Goal: Task Accomplishment & Management: Use online tool/utility

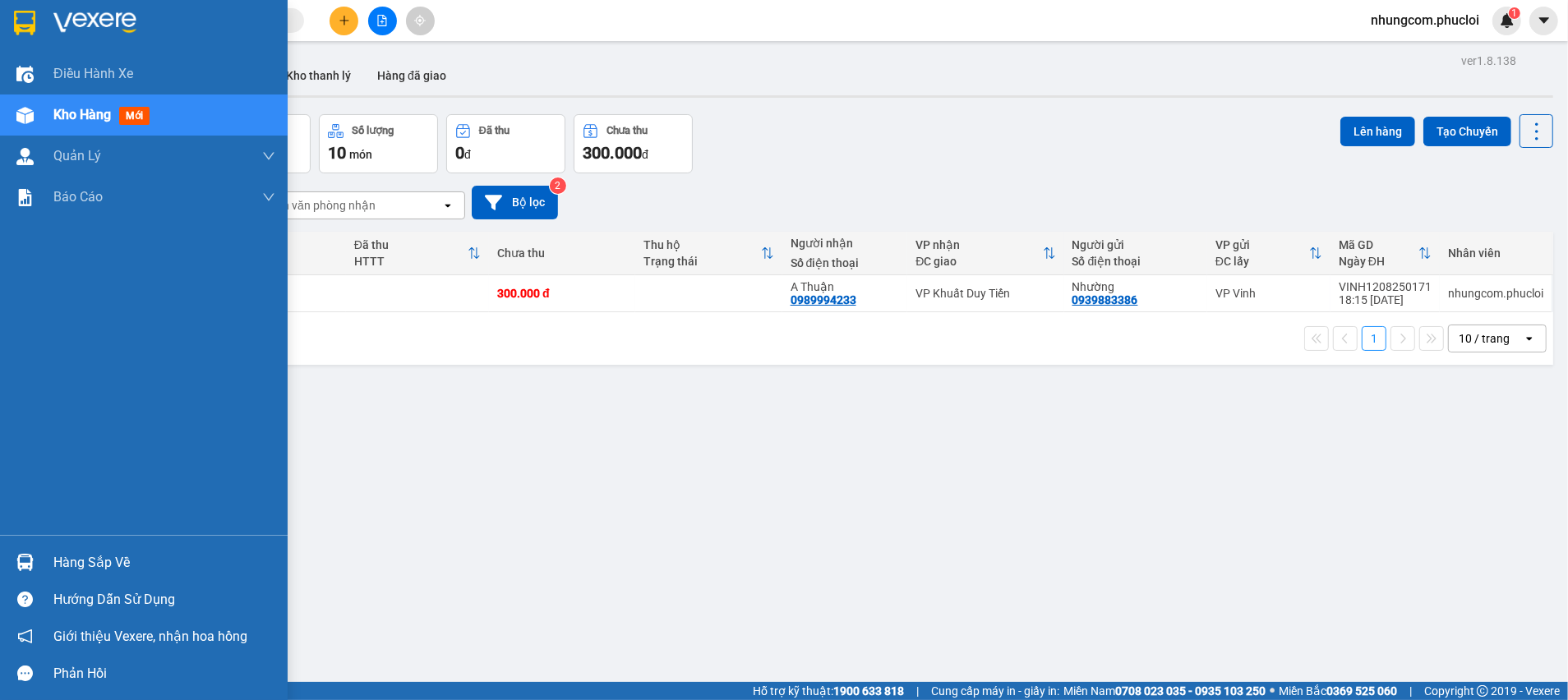
click at [91, 563] on div "Hàng sắp về" at bounding box center [165, 563] width 222 height 25
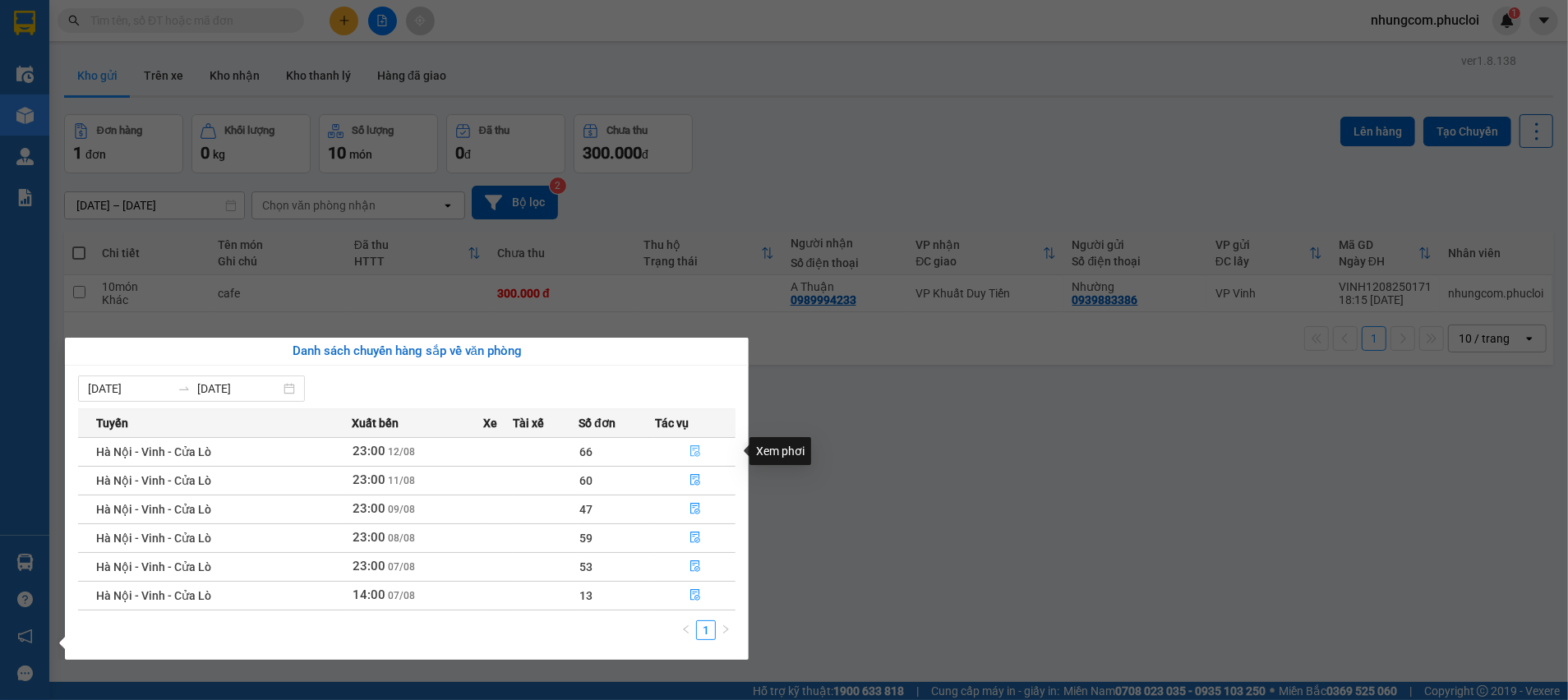
click at [695, 452] on icon "file-done" at bounding box center [695, 451] width 10 height 12
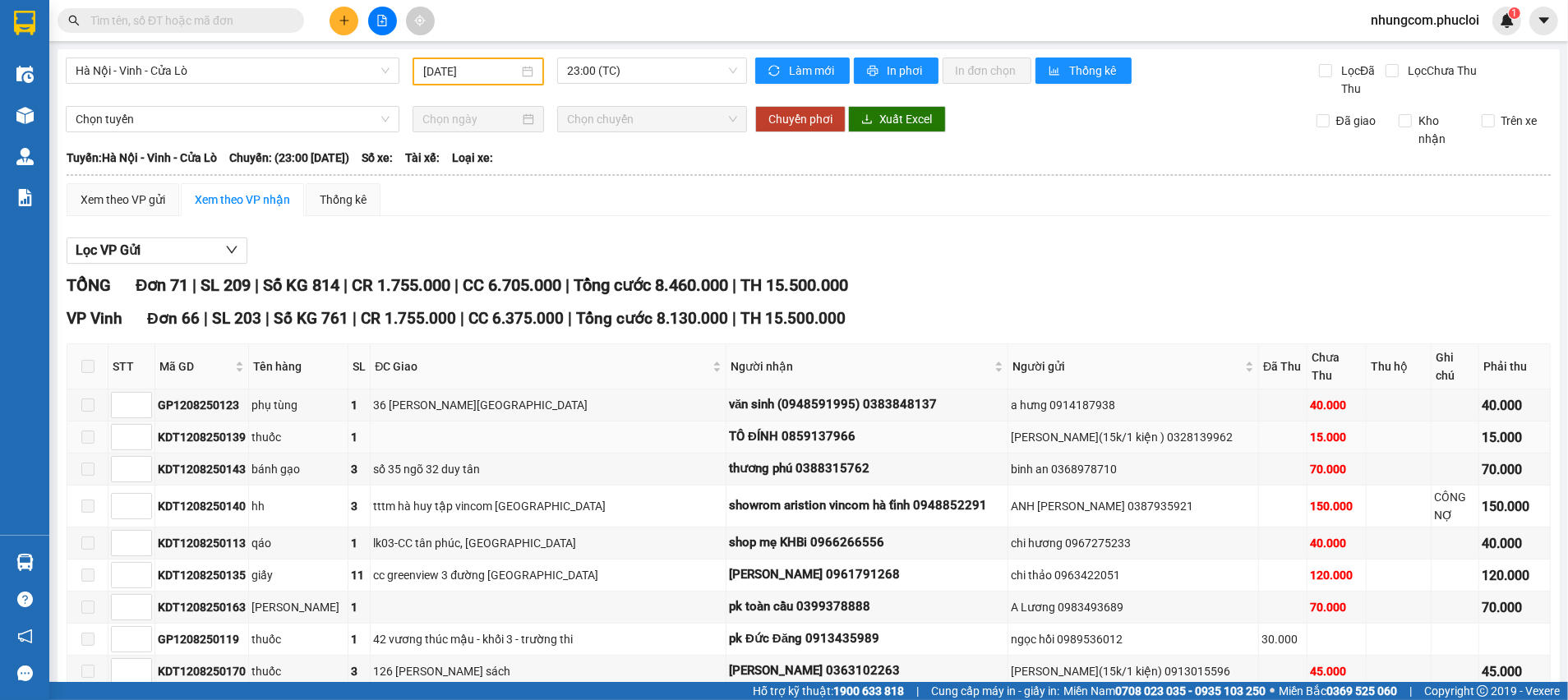
type input "[DATE]"
click at [712, 371] on div "ĐC Giao" at bounding box center [547, 366] width 346 height 18
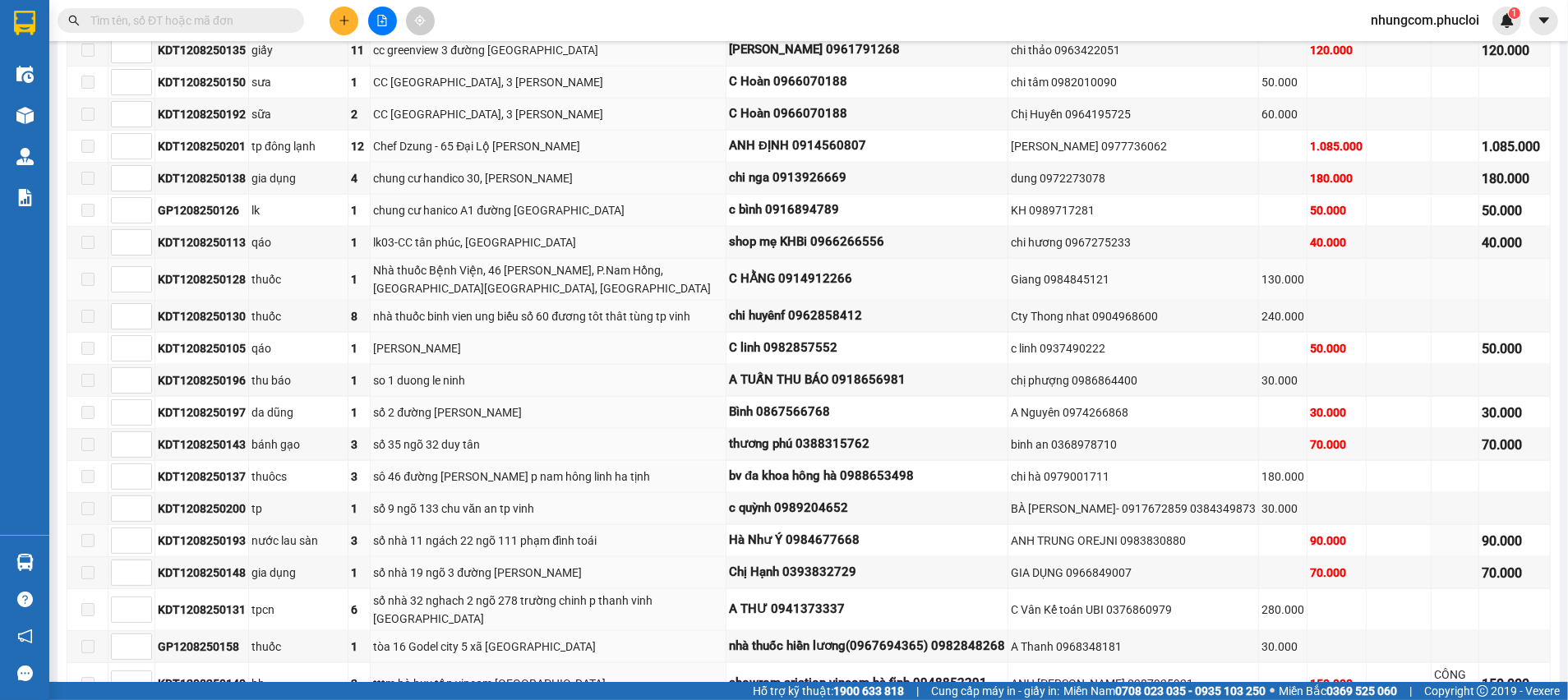
scroll to position [1973, 0]
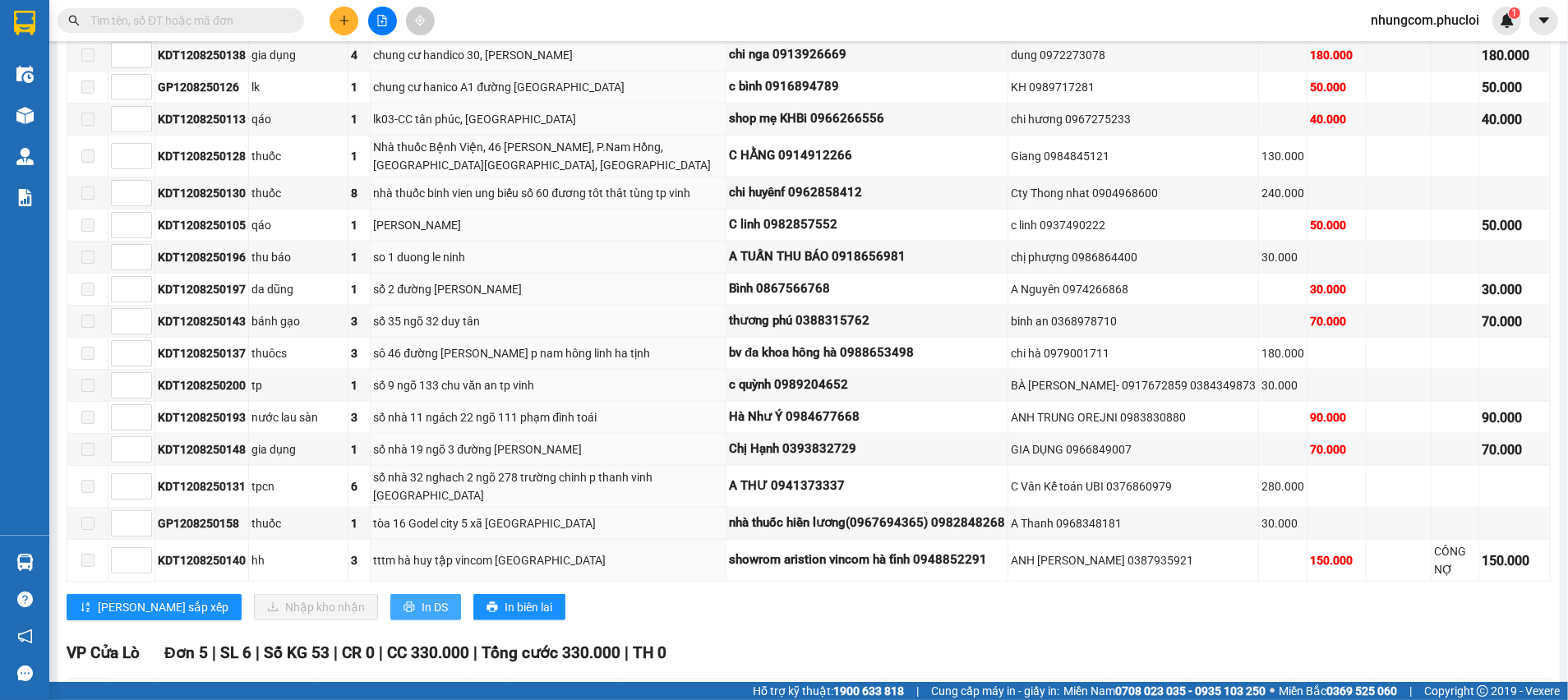
click at [421, 598] on span "In DS" at bounding box center [434, 607] width 26 height 18
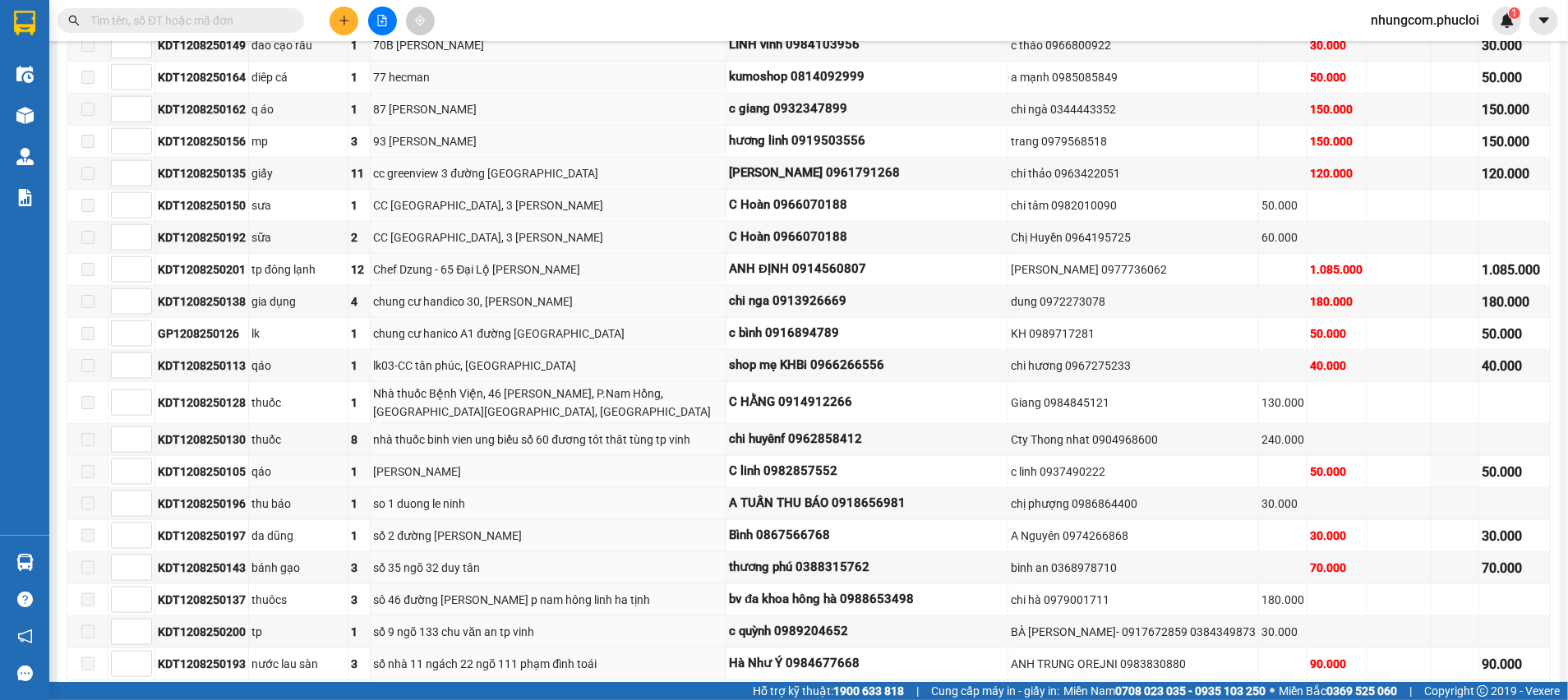
scroll to position [2220, 0]
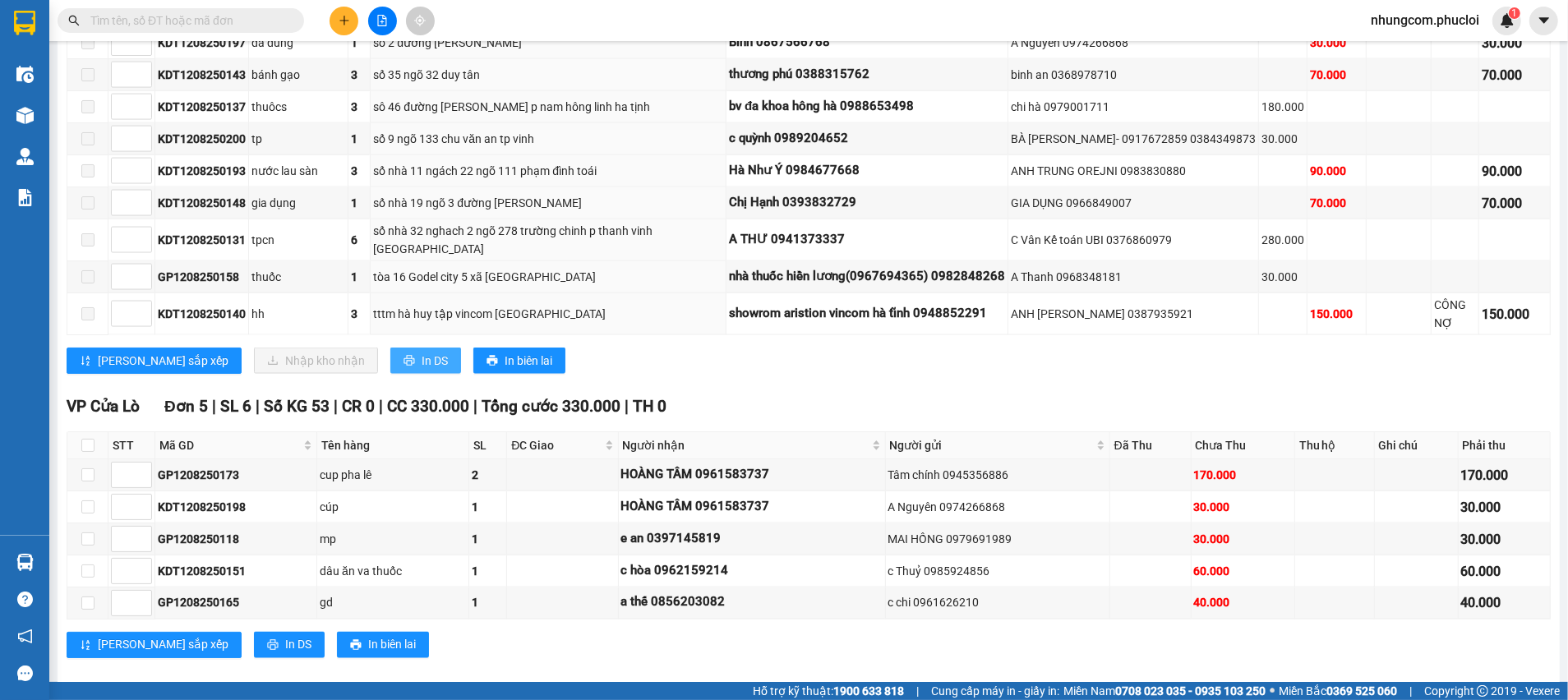
click at [421, 351] on span "In DS" at bounding box center [434, 360] width 26 height 18
click at [615, 645] on div "[PERSON_NAME] sắp xếp In DS In biên lai" at bounding box center [808, 645] width 1484 height 26
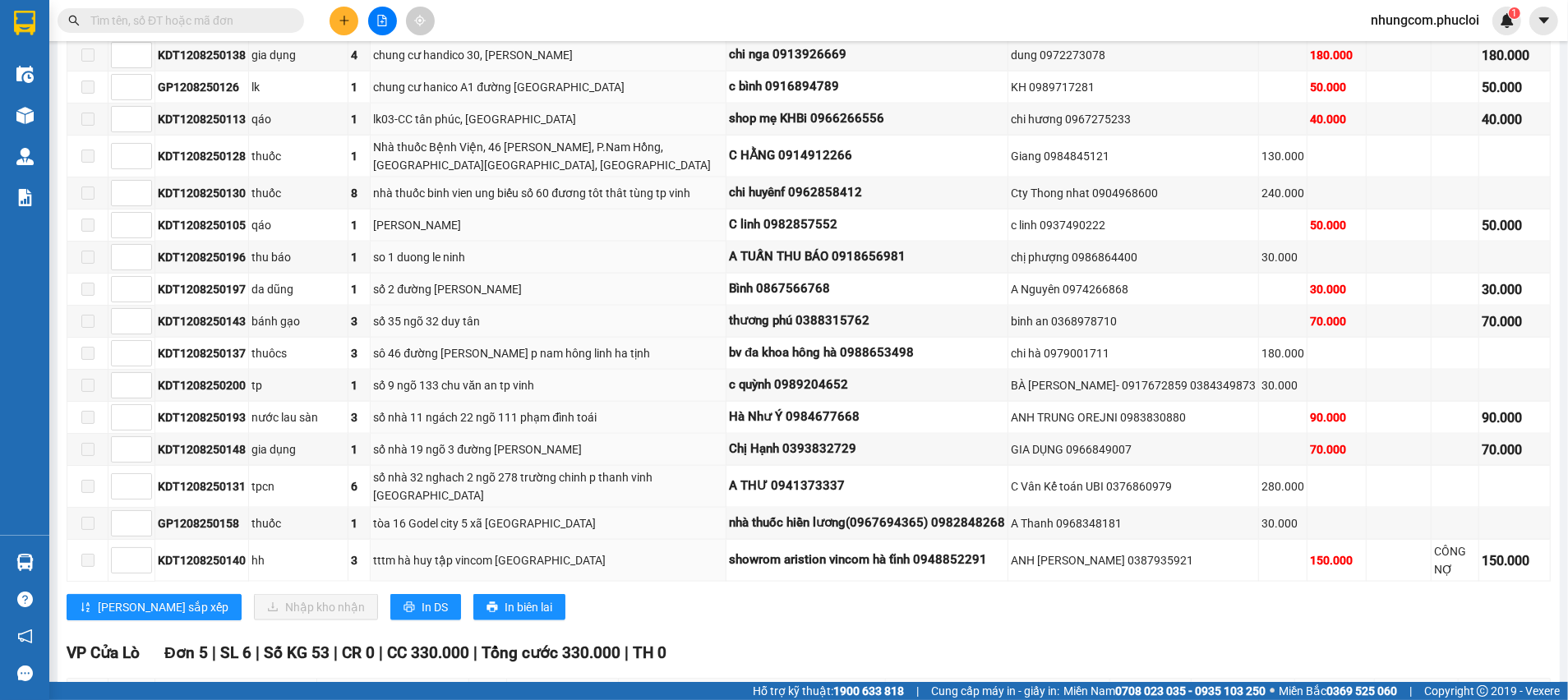
scroll to position [2229, 0]
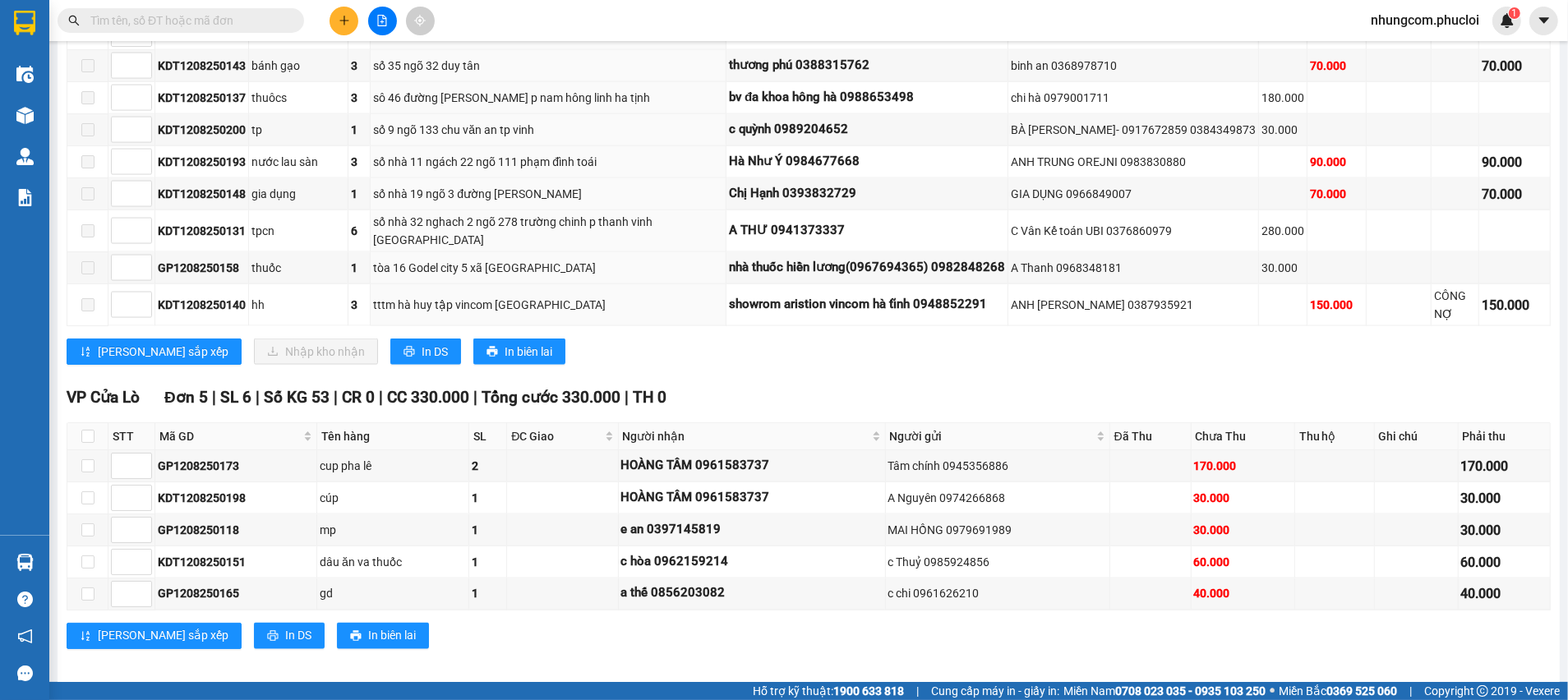
click at [290, 9] on span at bounding box center [181, 20] width 247 height 25
drag, startPoint x: 265, startPoint y: 16, endPoint x: 779, endPoint y: 42, distance: 514.7
click at [265, 17] on input "text" at bounding box center [188, 21] width 194 height 18
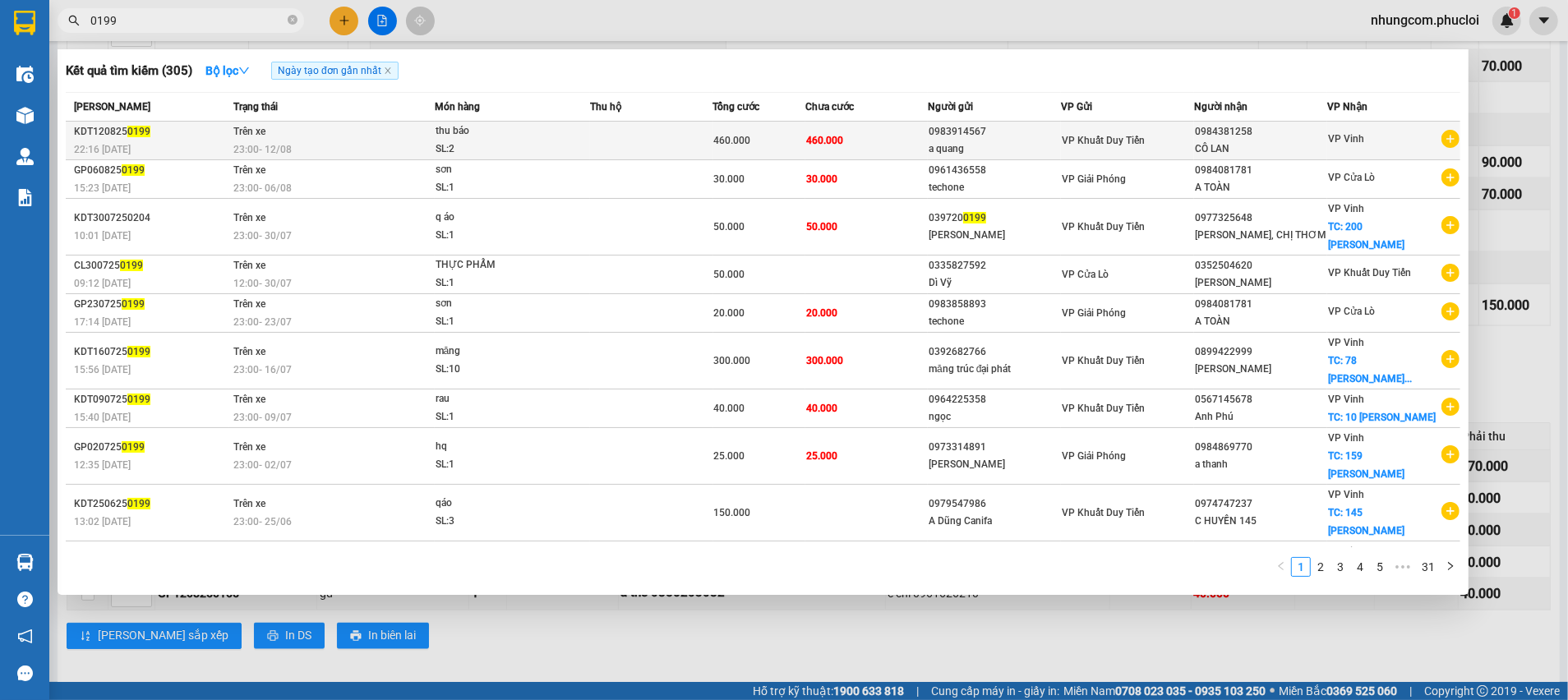
type input "0199"
click at [516, 152] on div "SL: 2" at bounding box center [496, 150] width 123 height 18
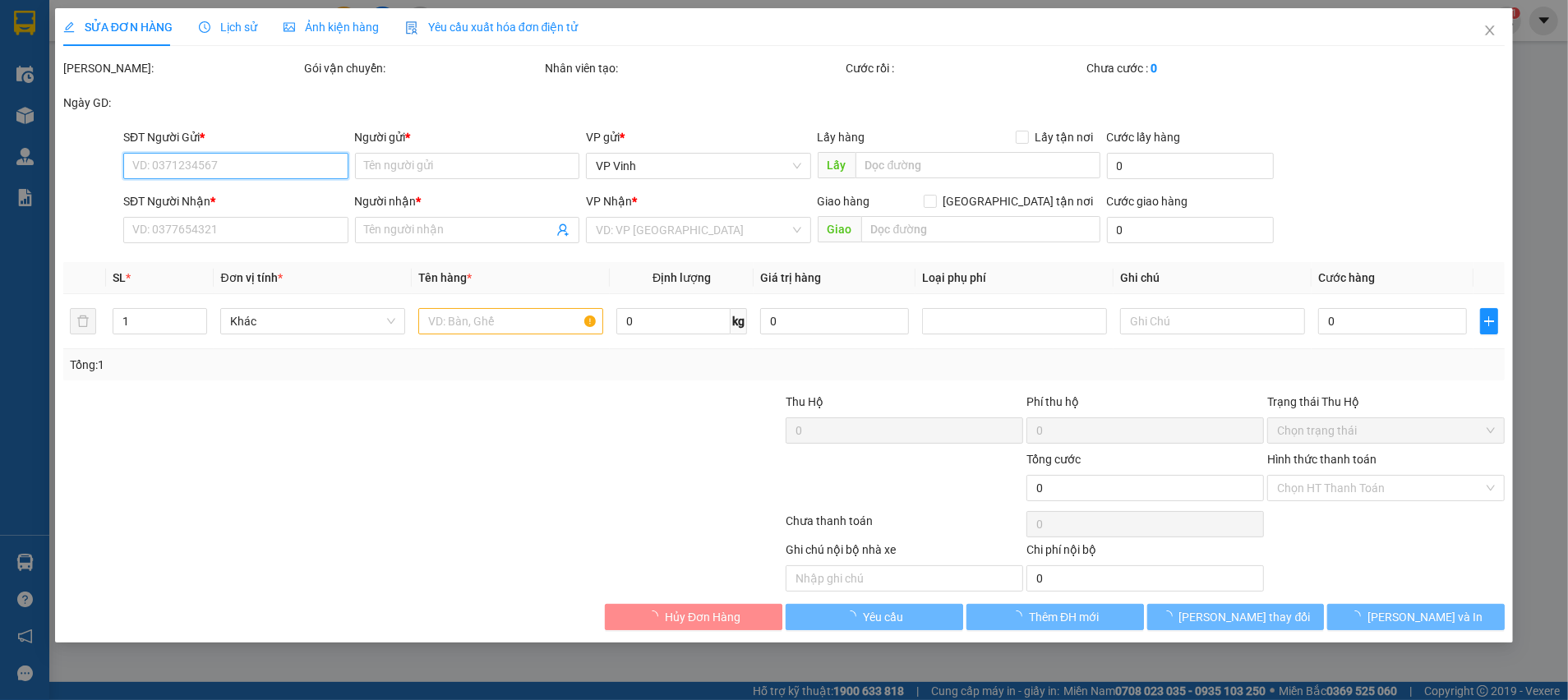
type input "0983914567"
type input "a quang"
type input "0984381258"
type input "CÔ LAN"
type input "460.000"
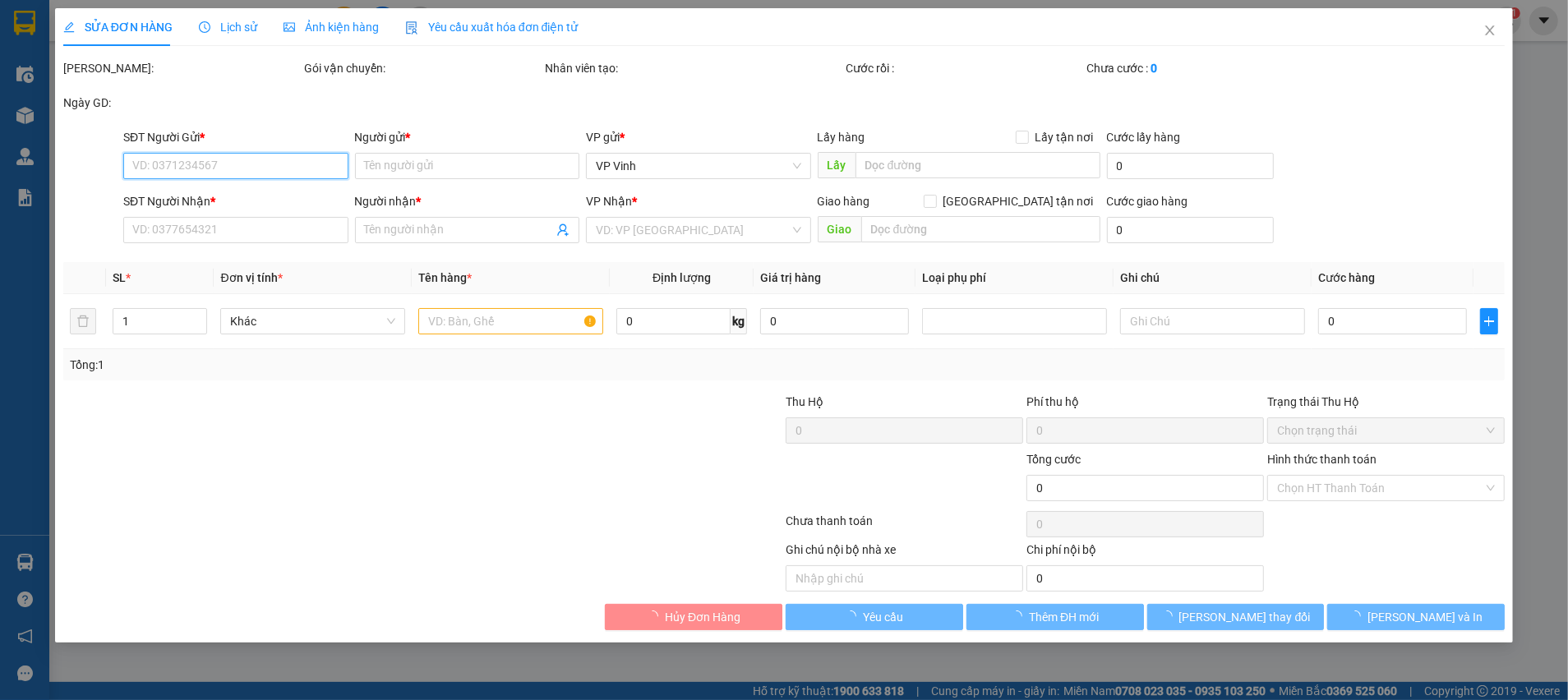
type input "460.000"
